Goal: Use online tool/utility: Utilize a website feature to perform a specific function

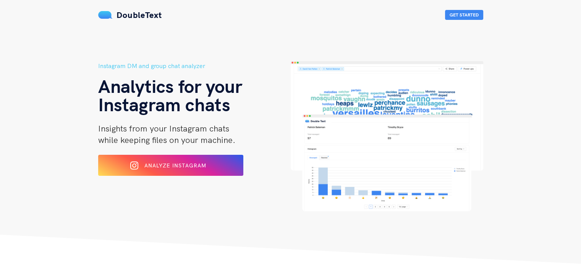
click at [160, 154] on div "Instagram DM and group chat analyzer Analytics for your Instagram chats Insight…" at bounding box center [194, 136] width 192 height 150
click at [153, 173] on button "Analyze Instagram" at bounding box center [171, 165] width 148 height 21
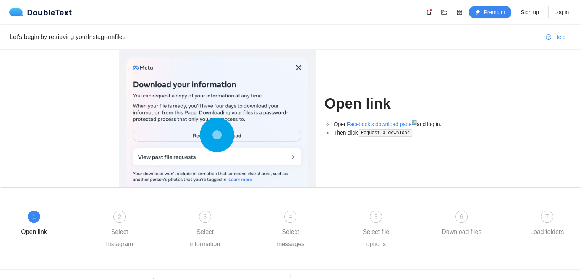
click at [381, 134] on code "Request a download" at bounding box center [384, 133] width 53 height 8
click at [230, 133] on icon at bounding box center [217, 135] width 34 height 34
click at [213, 135] on circle at bounding box center [216, 134] width 11 height 11
click at [301, 72] on div at bounding box center [216, 136] width 181 height 158
